Goal: Check status: Check status

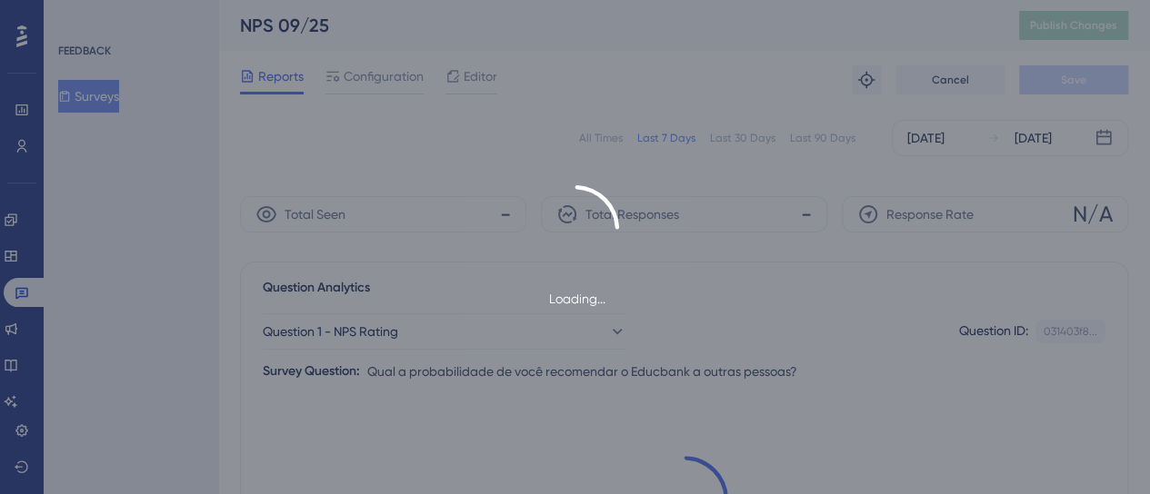
click at [191, 204] on div "Loading..." at bounding box center [575, 247] width 1150 height 125
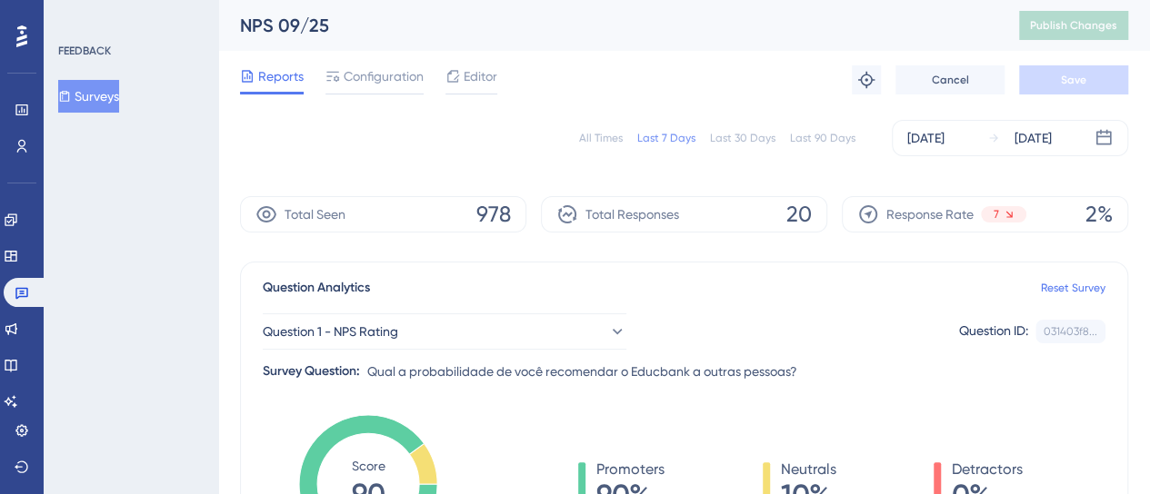
click at [594, 143] on div "All Times" at bounding box center [601, 138] width 44 height 15
click at [71, 99] on icon at bounding box center [64, 96] width 13 height 13
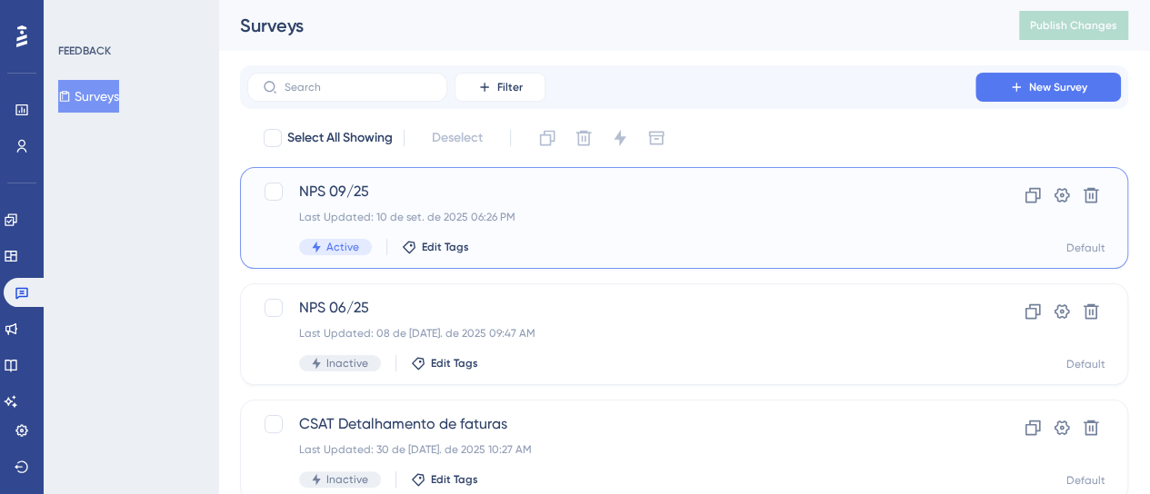
click at [350, 189] on span "NPS 09/25" at bounding box center [611, 192] width 624 height 22
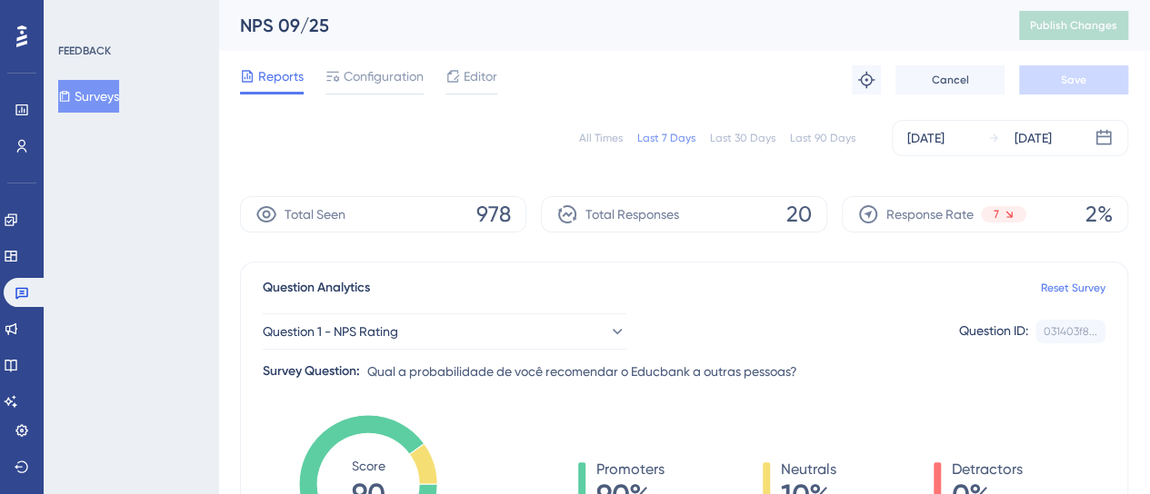
click at [596, 134] on div "All Times" at bounding box center [601, 138] width 44 height 15
click at [722, 137] on div "Last 30 Days" at bounding box center [742, 138] width 65 height 15
click at [677, 139] on div "Last 7 Days" at bounding box center [666, 138] width 58 height 15
click at [604, 139] on div "All Times" at bounding box center [601, 138] width 44 height 15
click at [523, 145] on div "All Times Last 7 Days Last 30 Days Last 90 Days [DATE] [DATE]" at bounding box center [684, 138] width 888 height 36
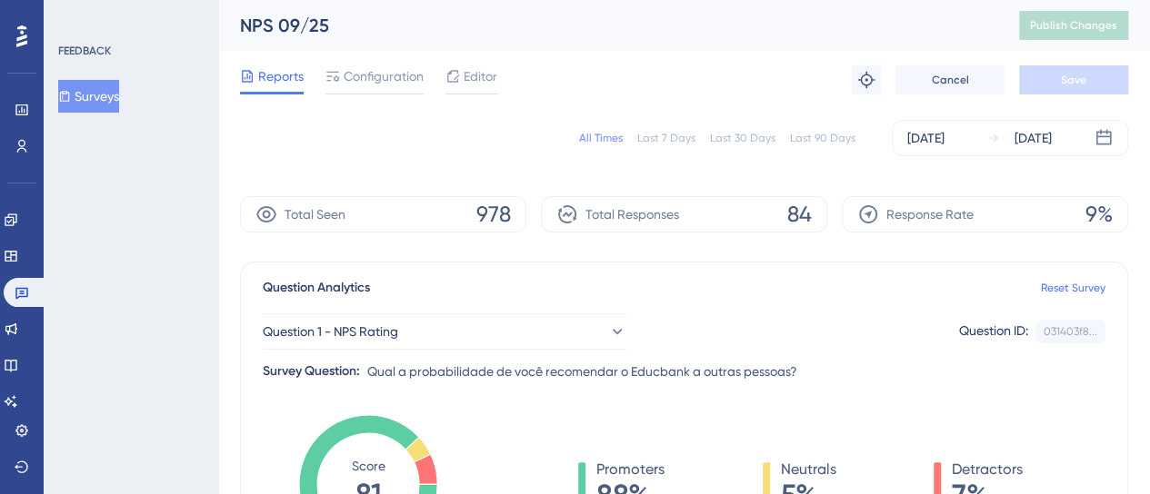
click at [612, 134] on div "All Times" at bounding box center [601, 138] width 44 height 15
click at [590, 143] on div "All Times" at bounding box center [601, 138] width 44 height 15
click at [596, 135] on div "All Times" at bounding box center [601, 138] width 44 height 15
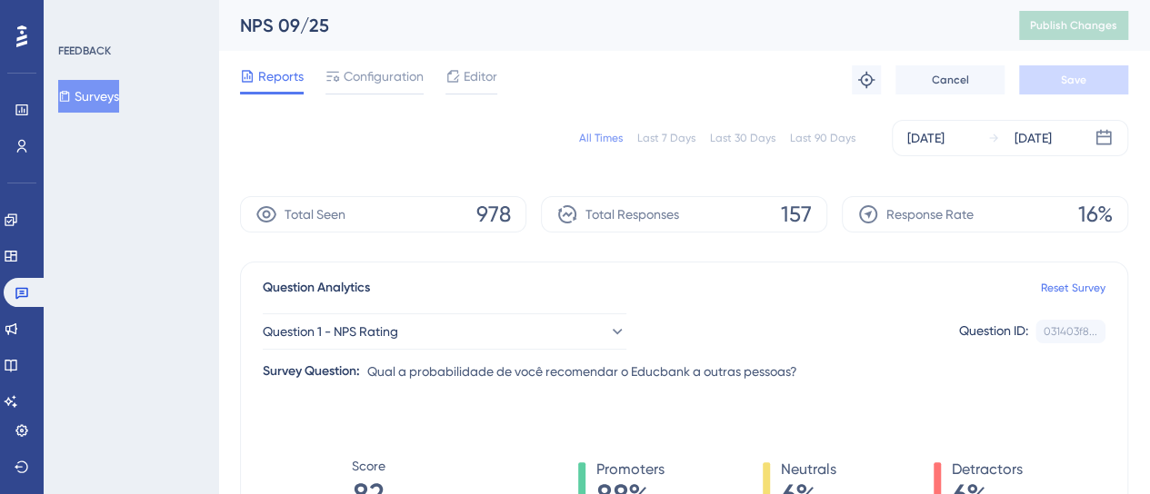
click at [596, 135] on div "All Times" at bounding box center [601, 138] width 44 height 15
click at [294, 215] on span "Total Seen" at bounding box center [314, 215] width 61 height 22
click at [694, 139] on div "Last 7 Days" at bounding box center [666, 138] width 58 height 15
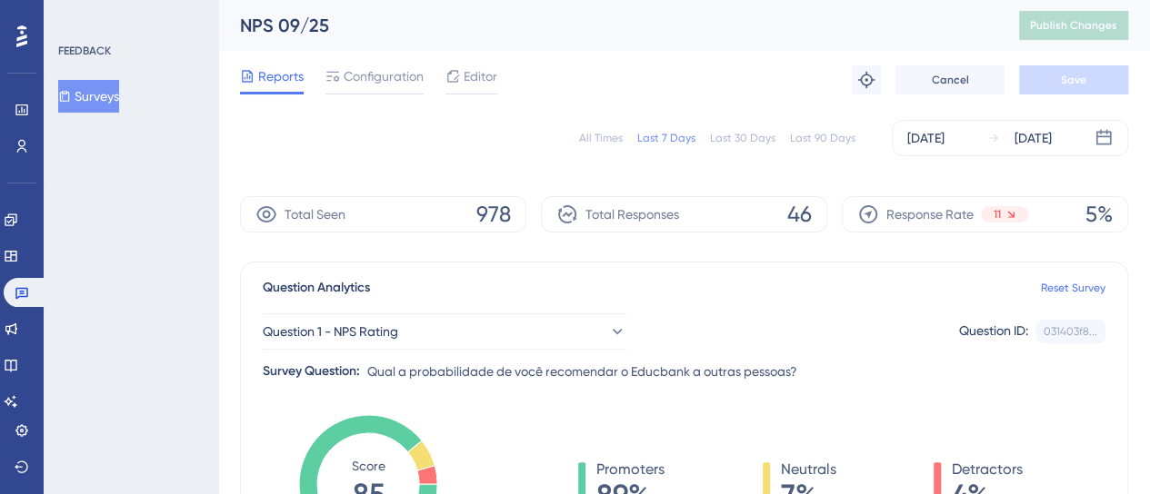
click at [743, 141] on div "Last 30 Days" at bounding box center [742, 138] width 65 height 15
click at [667, 135] on div "Last 7 Days" at bounding box center [666, 138] width 58 height 15
click at [607, 137] on div "All Times" at bounding box center [601, 138] width 44 height 15
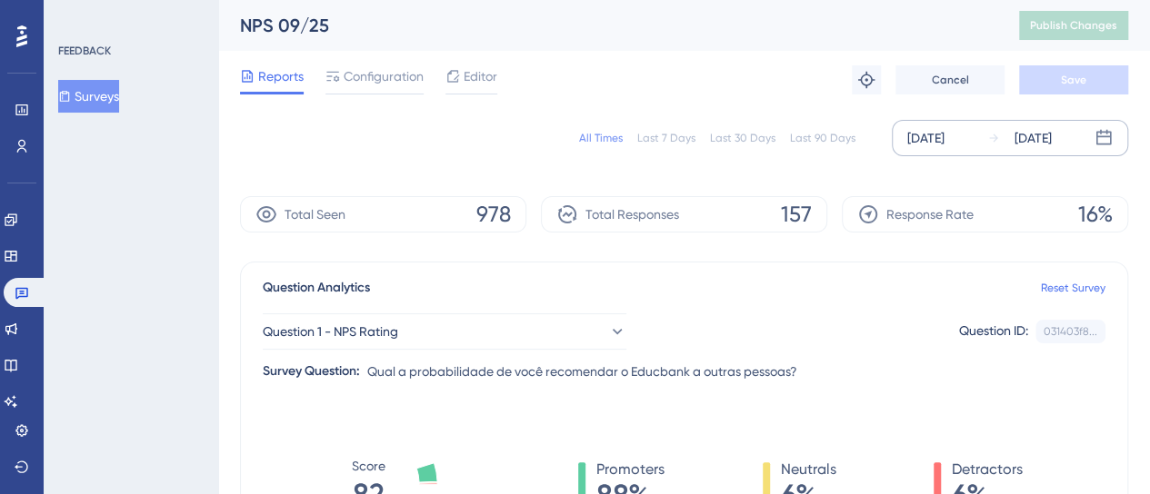
click at [978, 143] on div "[DATE] [DATE]" at bounding box center [1009, 138] width 236 height 36
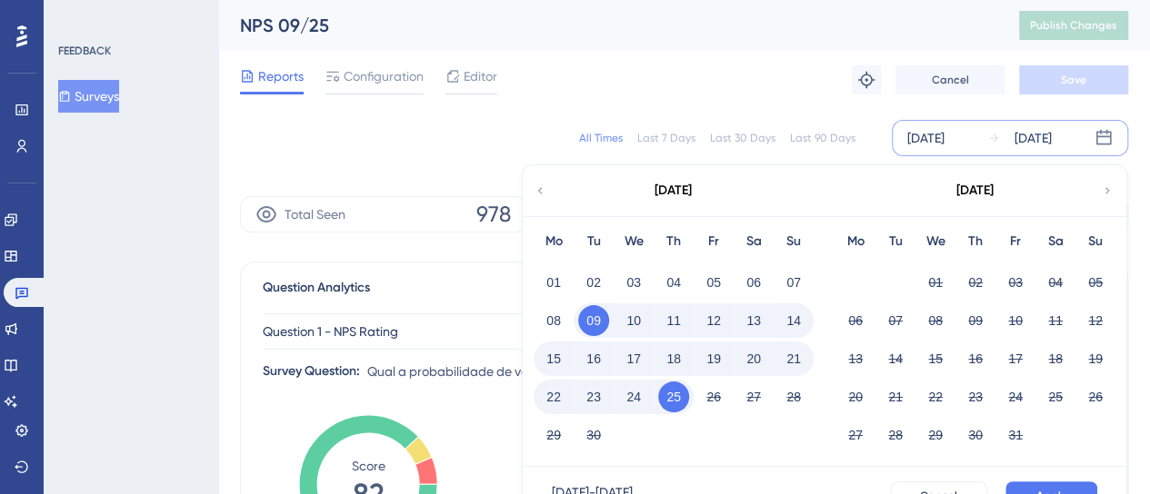
click at [638, 395] on button "24" at bounding box center [633, 397] width 31 height 31
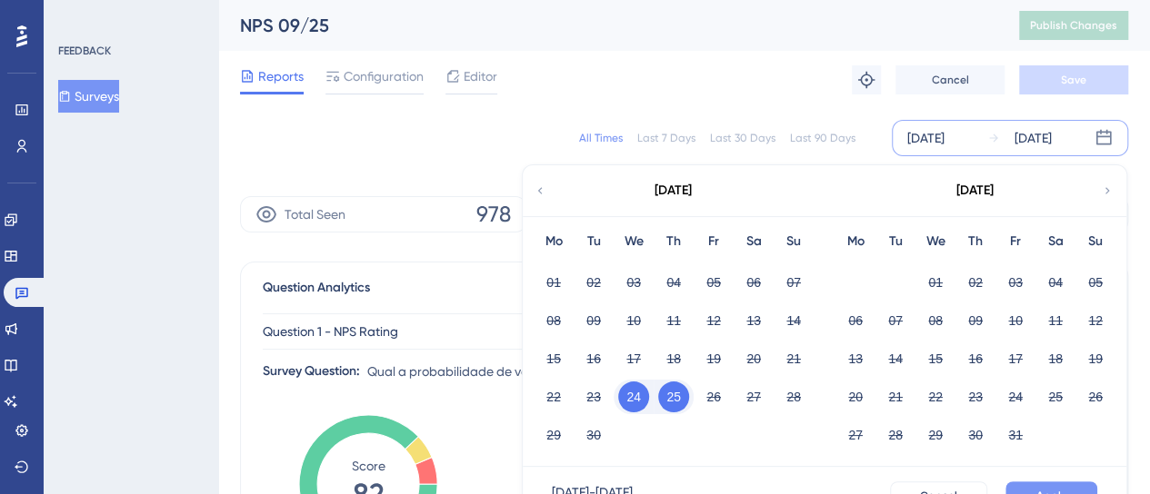
click at [1030, 491] on button "Apply" at bounding box center [1051, 496] width 92 height 29
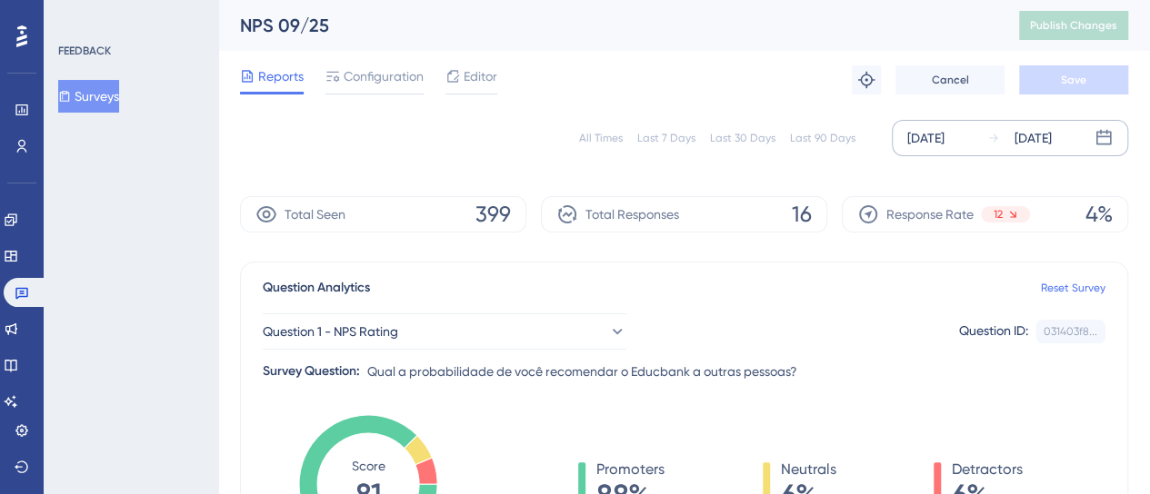
click at [925, 144] on div "[DATE]" at bounding box center [925, 138] width 37 height 22
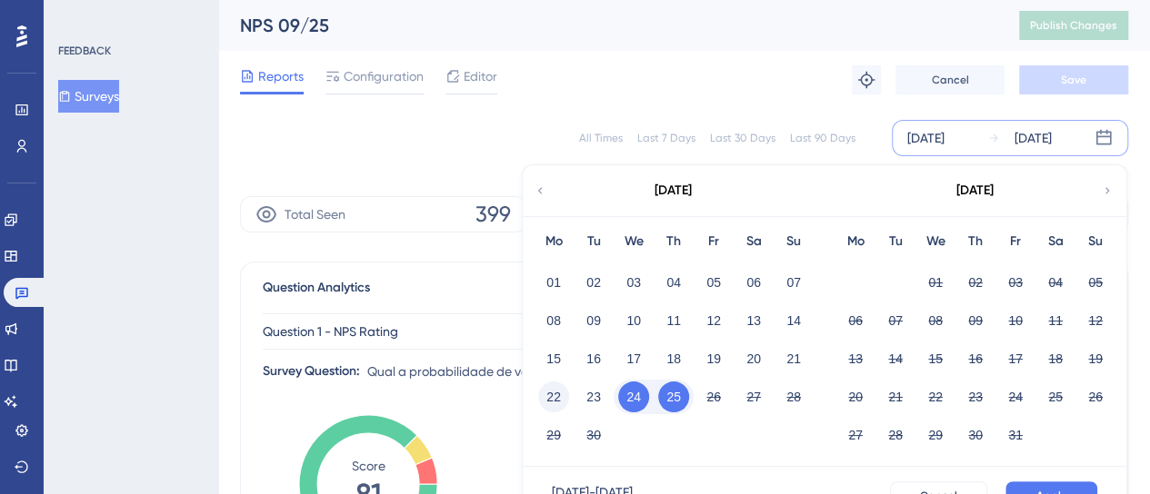
click at [544, 392] on button "22" at bounding box center [553, 397] width 31 height 31
click at [1039, 485] on button "Apply" at bounding box center [1051, 496] width 92 height 29
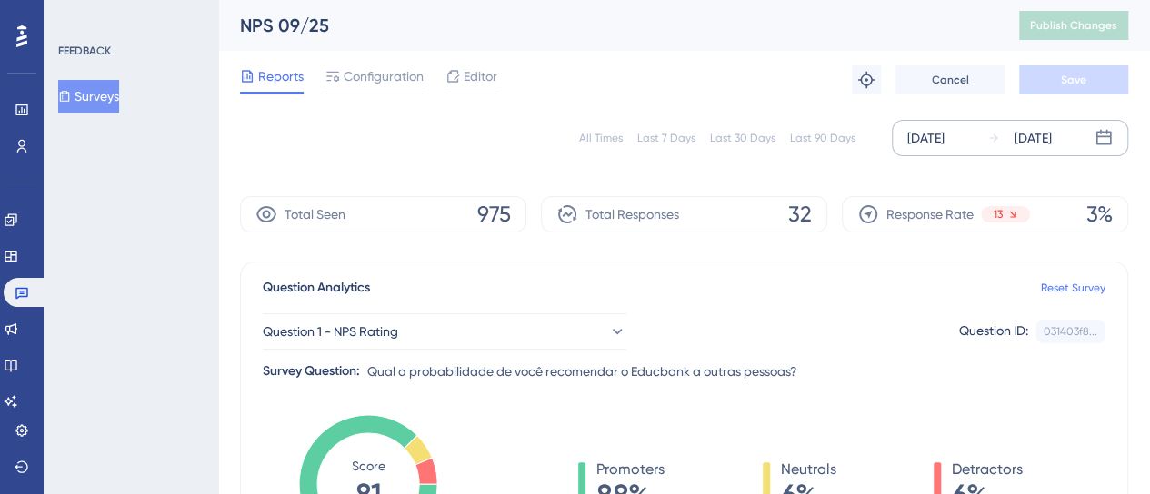
click at [944, 134] on div "[DATE]" at bounding box center [925, 138] width 37 height 22
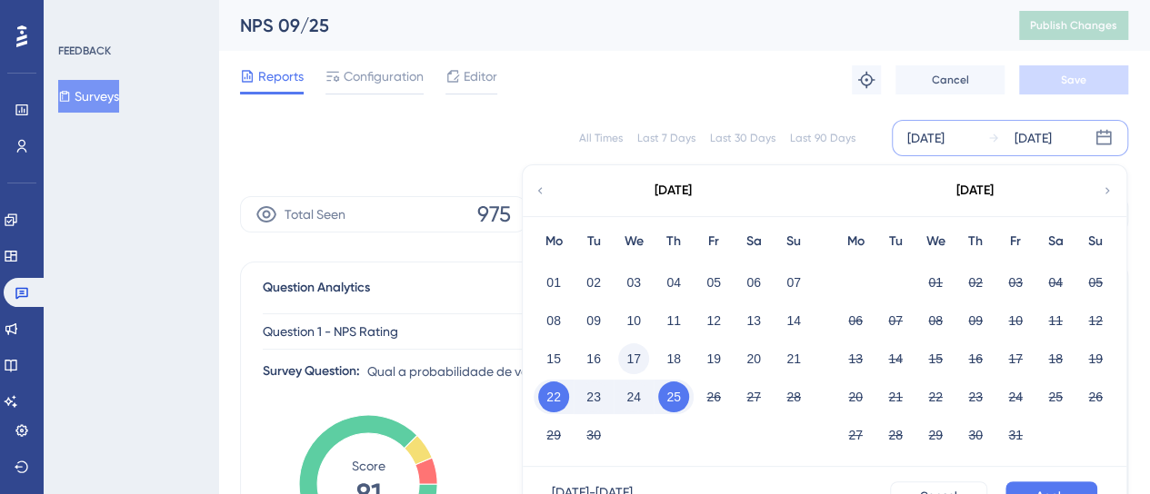
click at [633, 362] on button "17" at bounding box center [633, 359] width 31 height 31
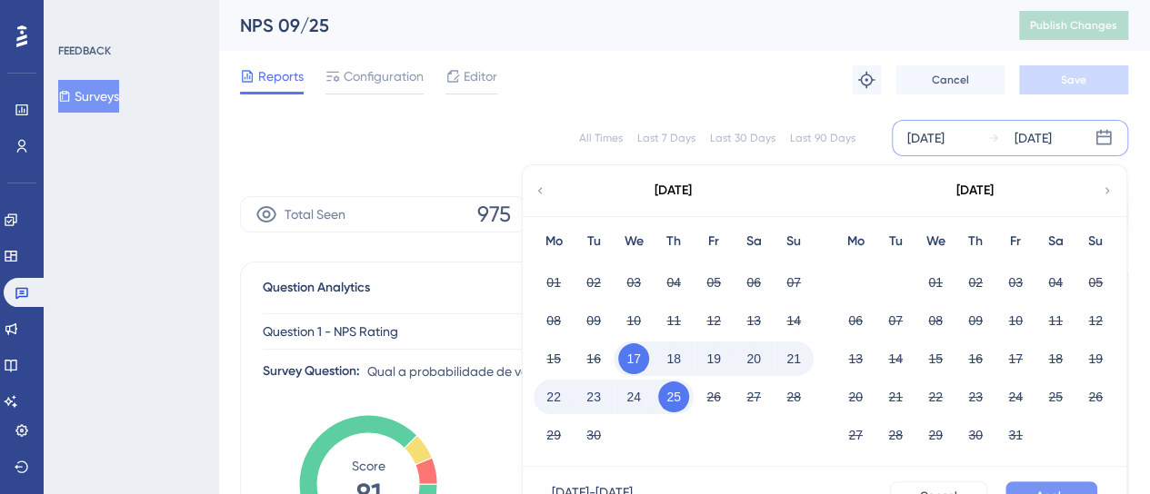
click at [1051, 486] on button "Apply" at bounding box center [1051, 496] width 92 height 29
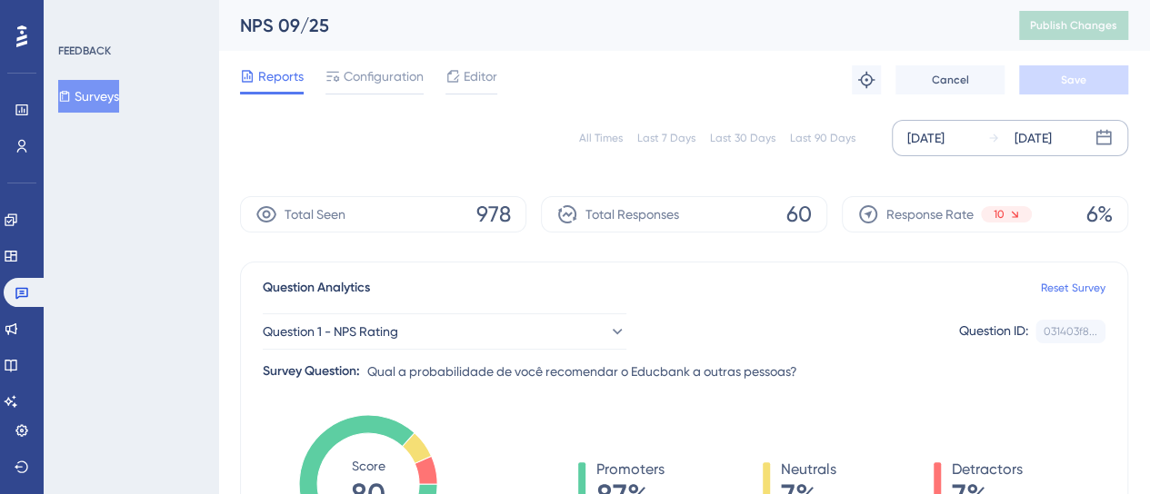
click at [1013, 125] on div "[DATE] [DATE]" at bounding box center [1009, 138] width 236 height 36
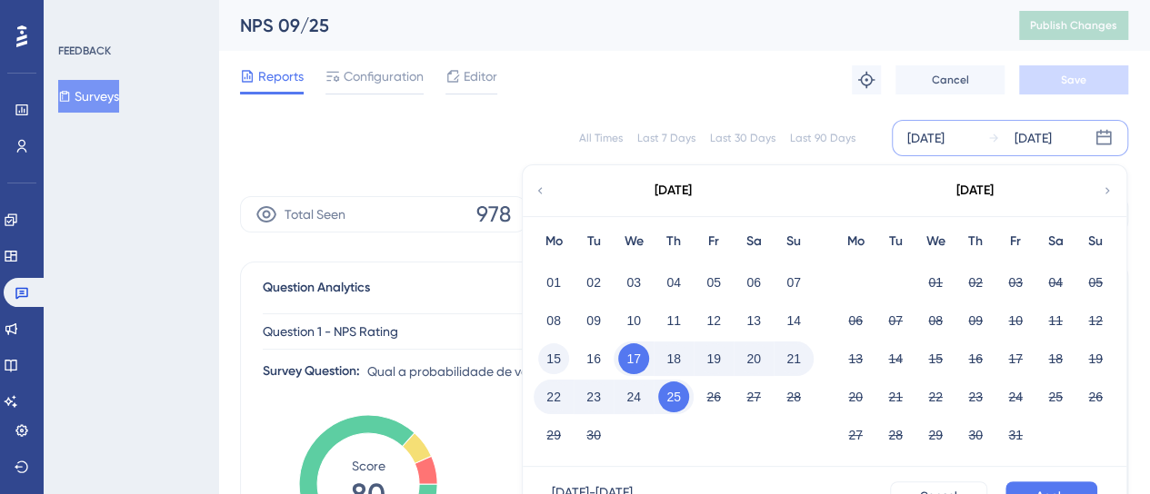
click at [556, 355] on button "15" at bounding box center [553, 359] width 31 height 31
click at [1024, 483] on button "Apply" at bounding box center [1051, 496] width 92 height 29
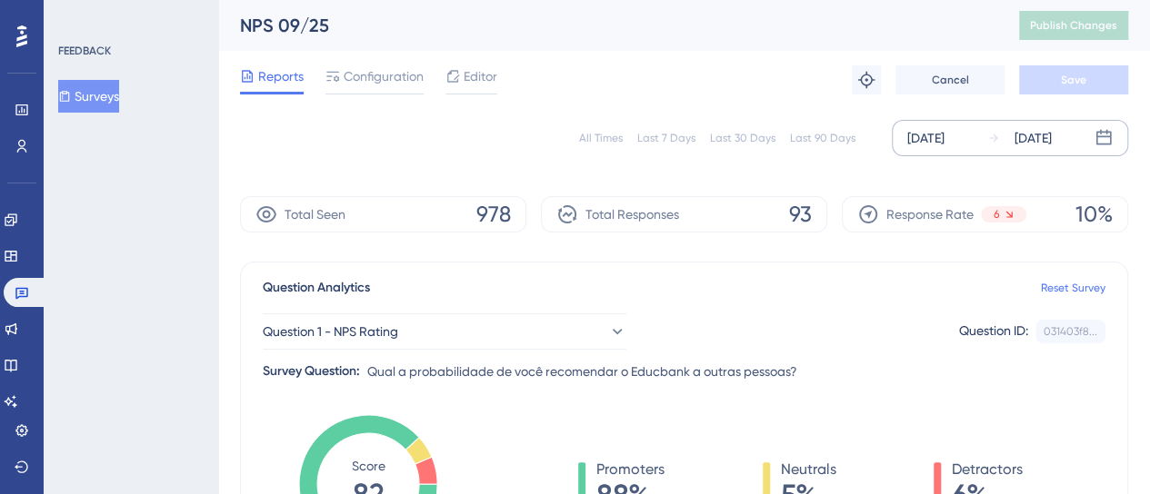
click at [1031, 131] on div "[DATE]" at bounding box center [1032, 138] width 37 height 22
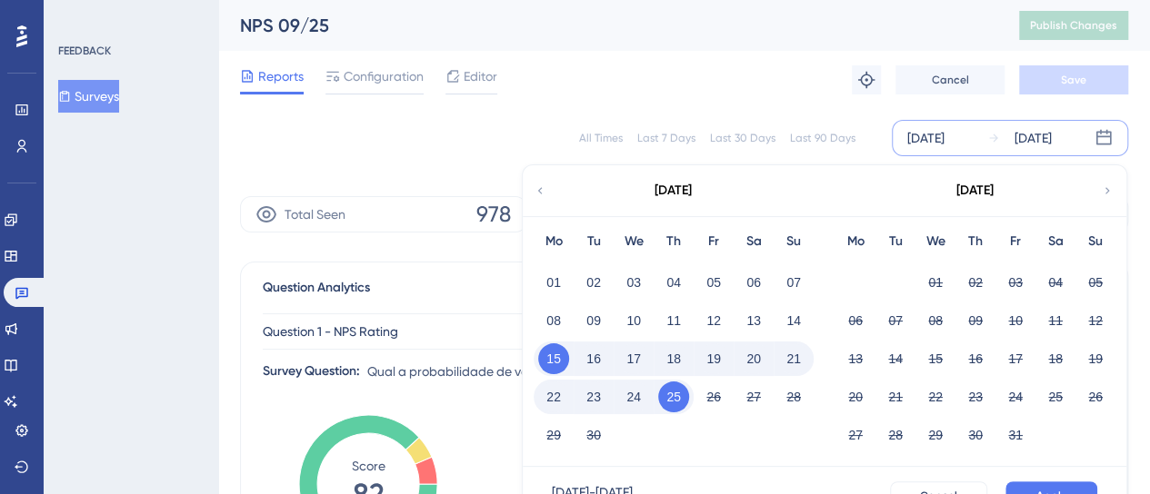
click at [549, 357] on button "15" at bounding box center [553, 359] width 31 height 31
click at [590, 357] on button "16" at bounding box center [593, 359] width 31 height 31
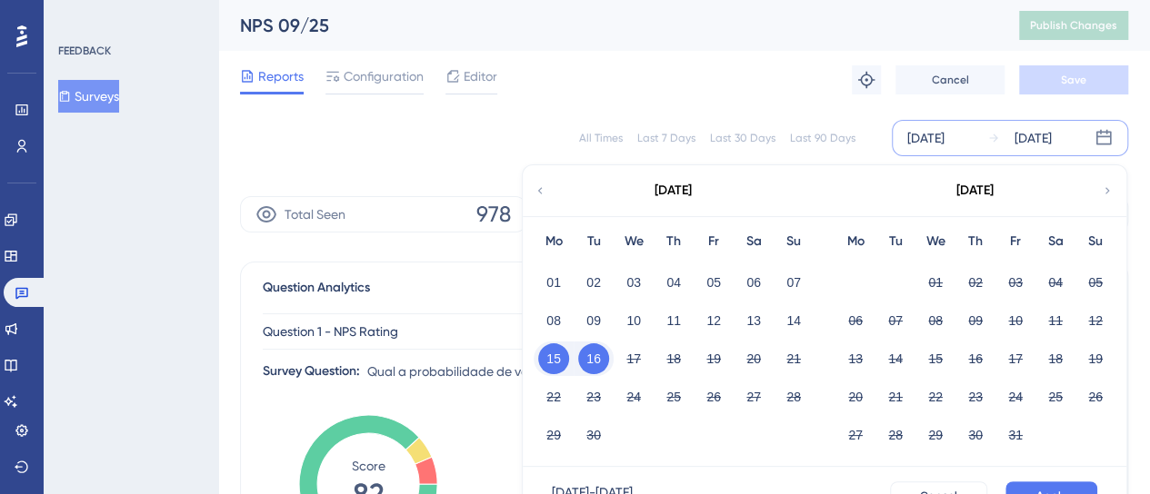
click at [1029, 479] on div "[DATE] - [DATE] Cancel Apply" at bounding box center [824, 496] width 603 height 58
click at [624, 316] on button "10" at bounding box center [633, 320] width 31 height 31
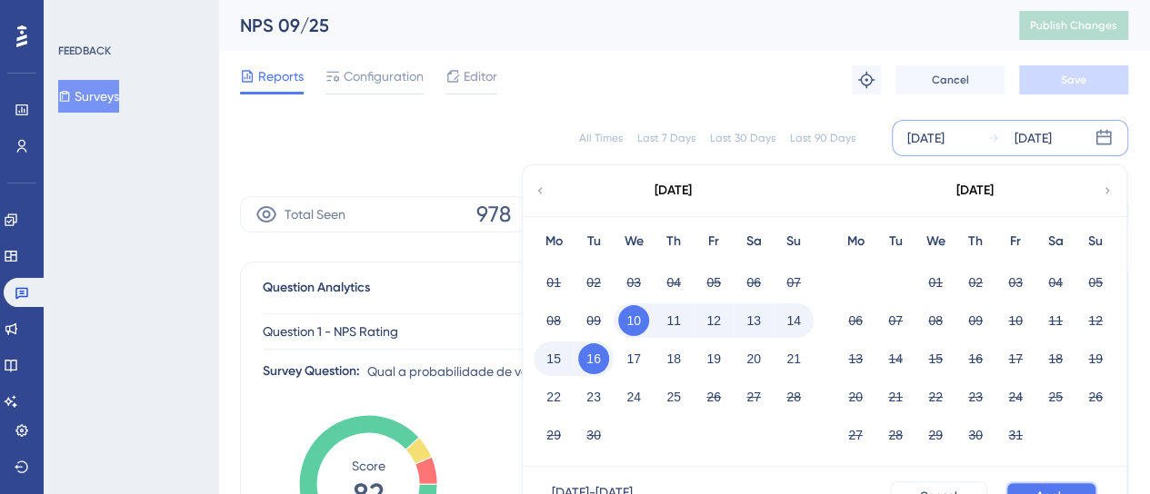
click at [1062, 486] on button "Apply" at bounding box center [1051, 496] width 92 height 29
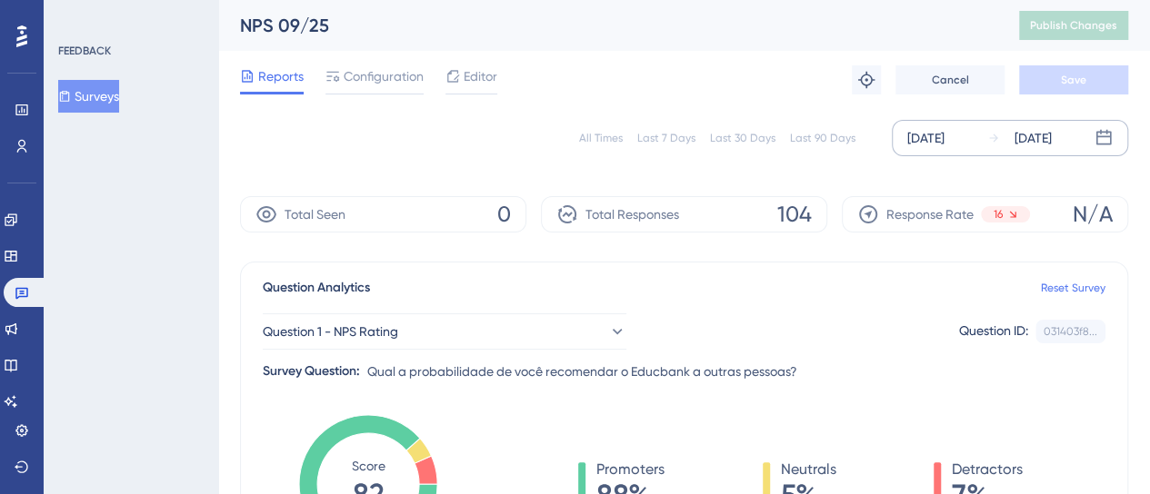
click at [980, 134] on div "[DATE] [DATE]" at bounding box center [1009, 138] width 236 height 36
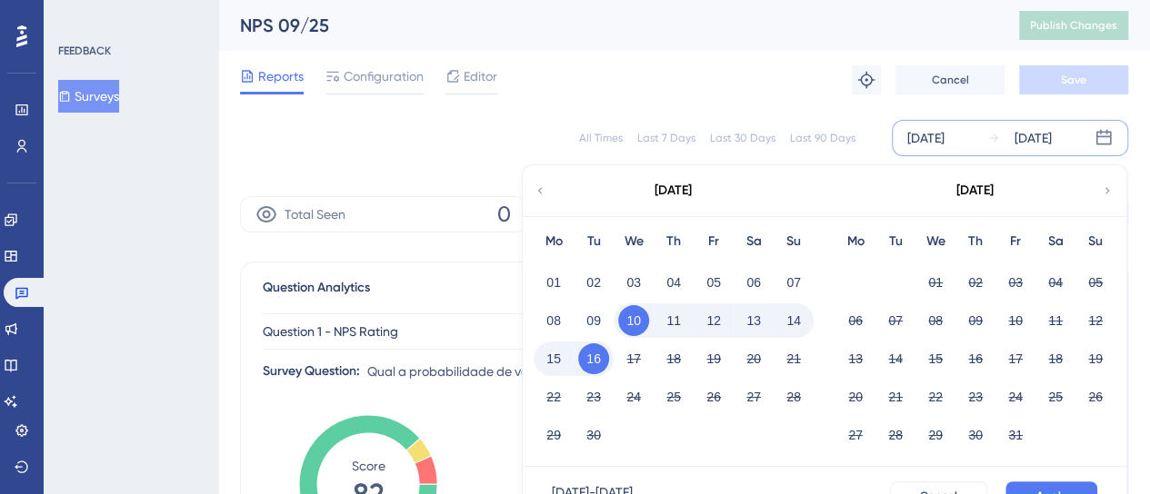
click at [574, 136] on div "All Times Last 7 Days Last 30 Days Last 90 Days [DATE] [DATE] [DATE] Mo Tu We T…" at bounding box center [684, 138] width 888 height 36
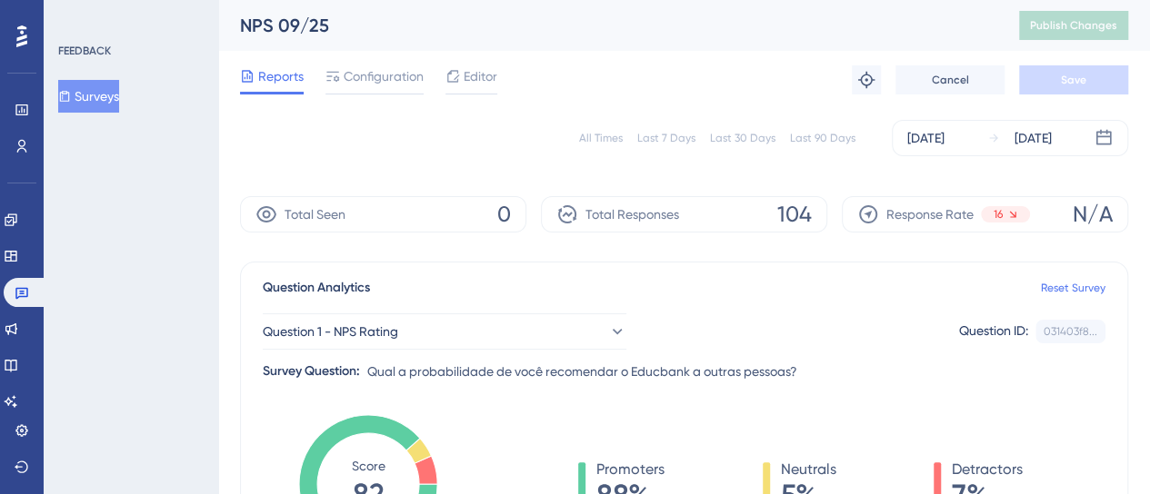
click at [594, 133] on div "All Times" at bounding box center [601, 138] width 44 height 15
click at [596, 134] on div "All Times" at bounding box center [601, 138] width 44 height 15
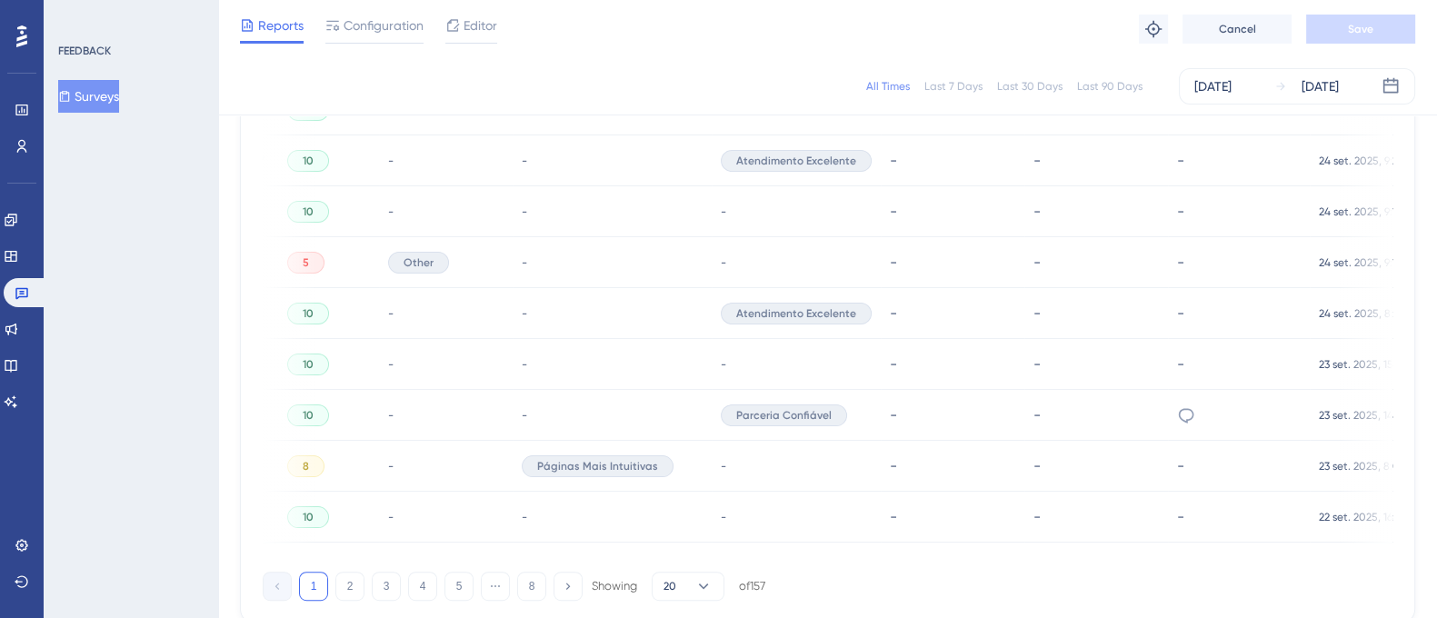
scroll to position [1316, 0]
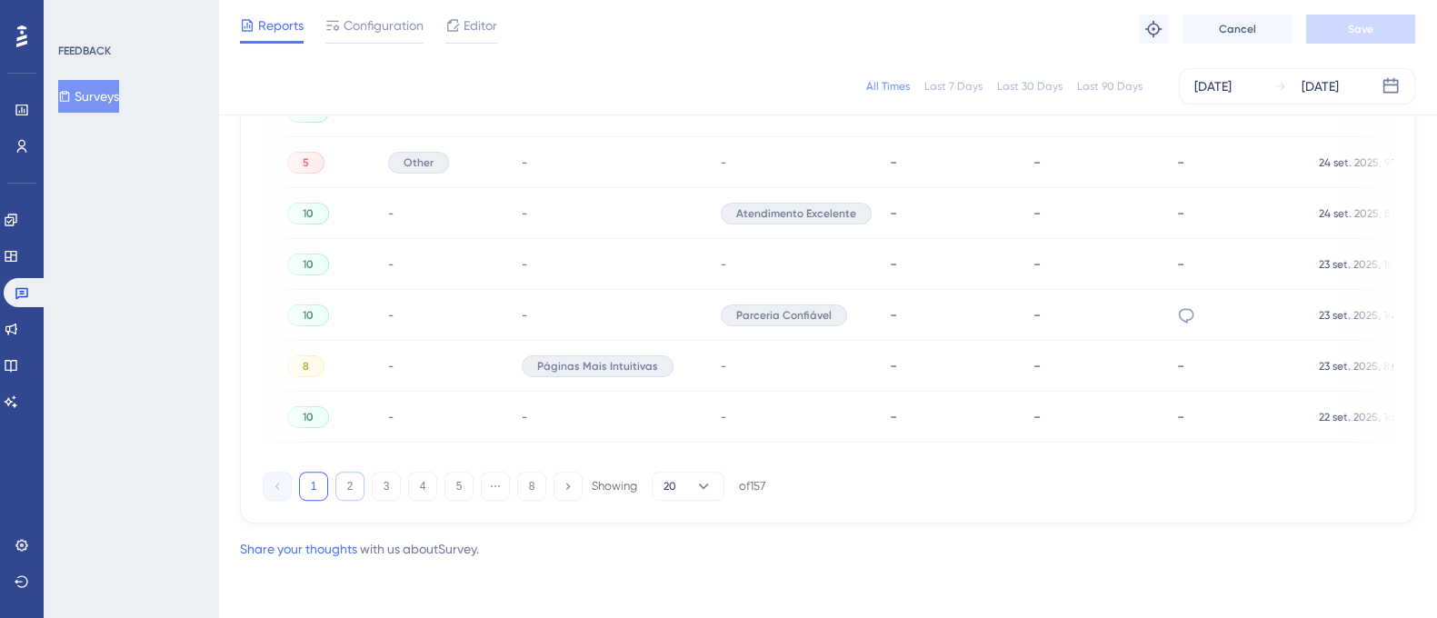
click at [344, 484] on button "2" at bounding box center [349, 486] width 29 height 29
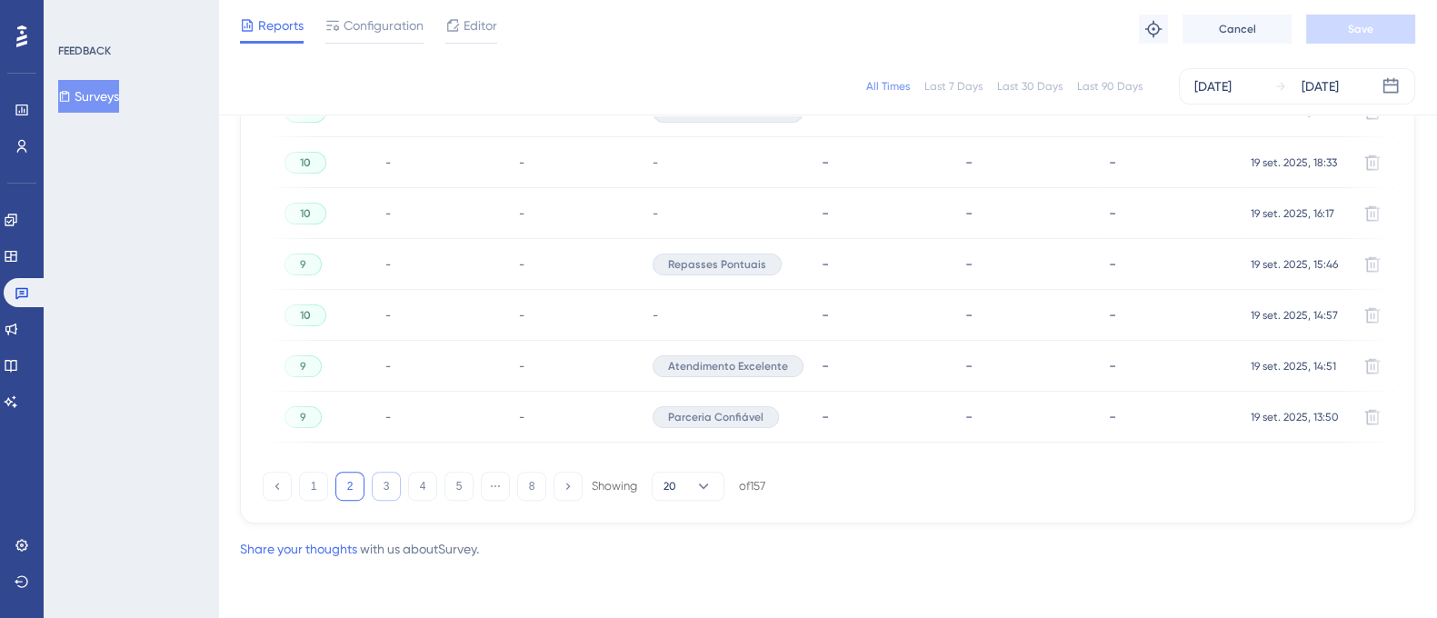
click at [391, 485] on button "3" at bounding box center [386, 486] width 29 height 29
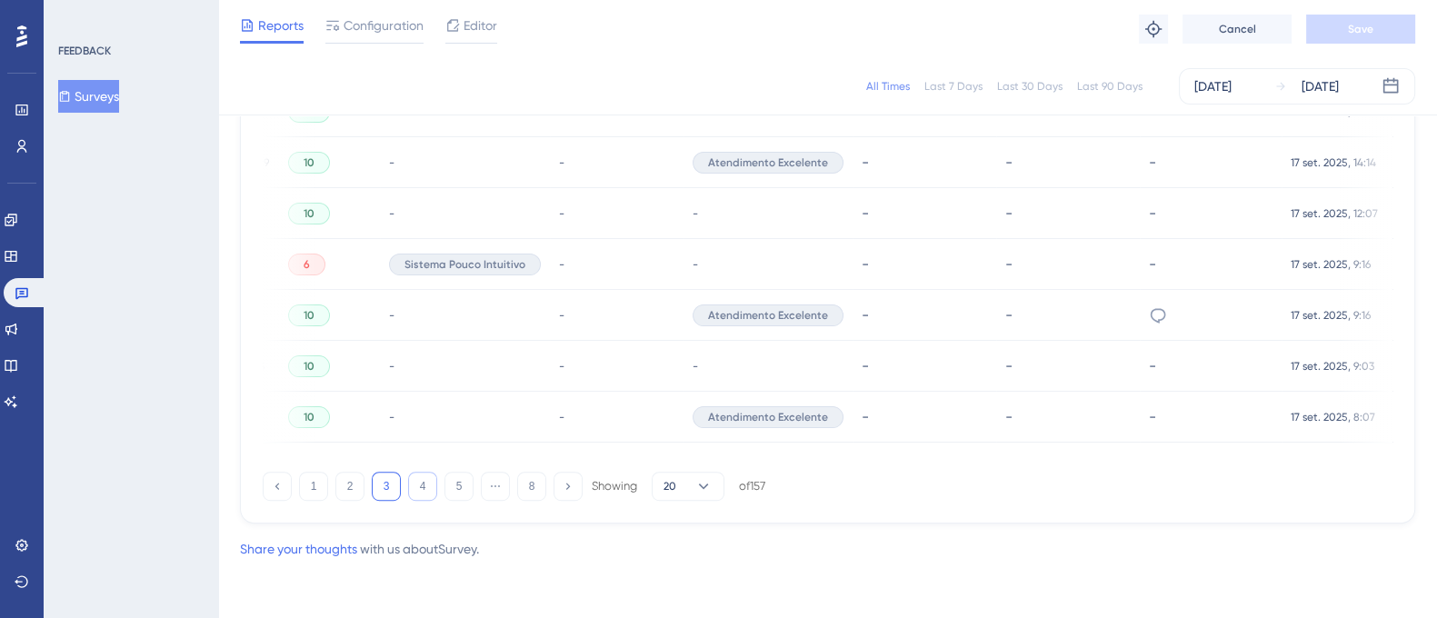
click at [423, 485] on button "4" at bounding box center [422, 486] width 29 height 29
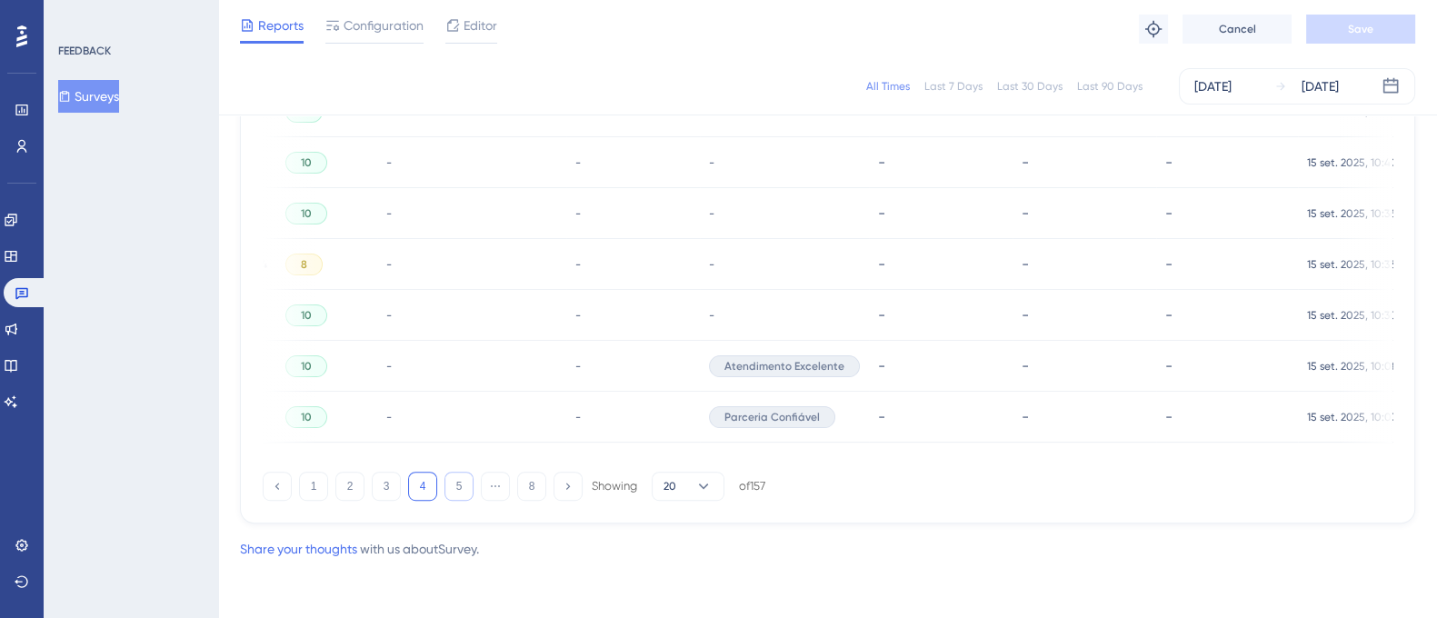
click at [456, 486] on button "5" at bounding box center [458, 486] width 29 height 29
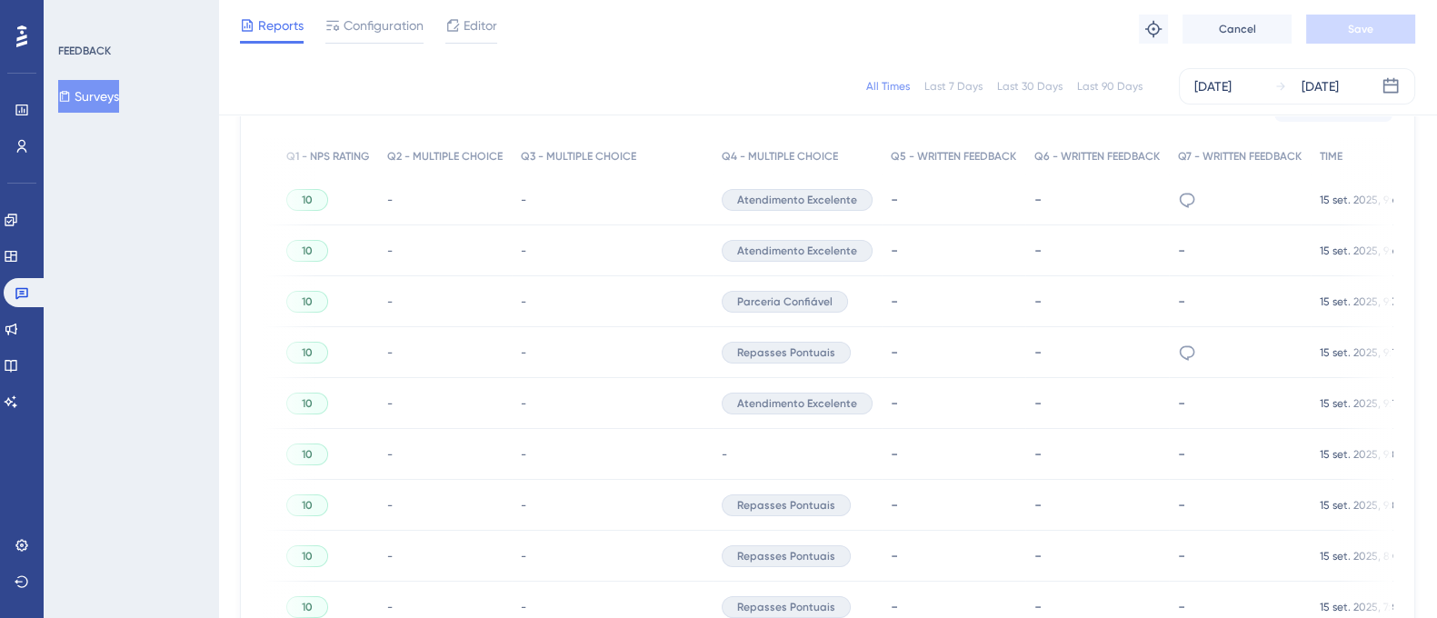
scroll to position [407, 0]
